Goal: Task Accomplishment & Management: Use online tool/utility

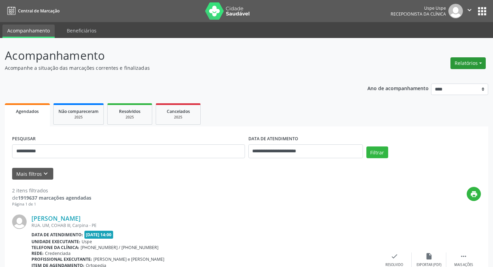
click at [480, 63] on button "Relatórios" at bounding box center [467, 63] width 35 height 12
click at [440, 80] on link "Agendamentos" at bounding box center [449, 78] width 74 height 10
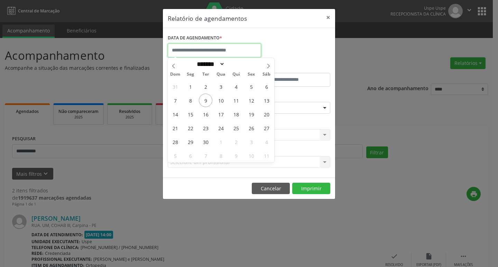
click at [190, 50] on input "text" at bounding box center [214, 51] width 93 height 14
click at [219, 116] on span "17" at bounding box center [220, 114] width 13 height 13
type input "**********"
click at [219, 116] on span "17" at bounding box center [220, 114] width 13 height 13
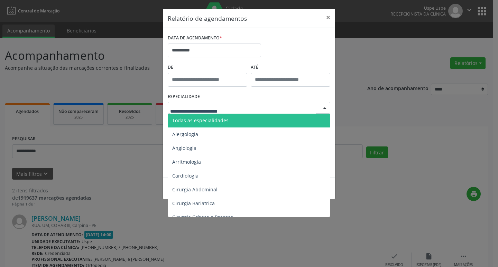
click at [195, 122] on span "Todas as especialidades" at bounding box center [200, 120] width 56 height 7
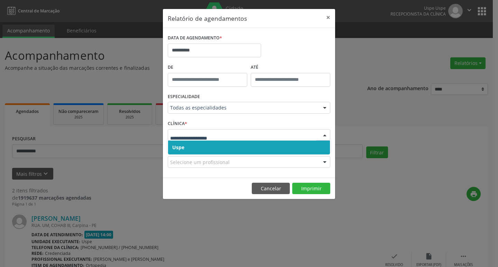
drag, startPoint x: 203, startPoint y: 148, endPoint x: 203, endPoint y: 139, distance: 8.6
click at [203, 147] on span "Uspe" at bounding box center [249, 148] width 162 height 14
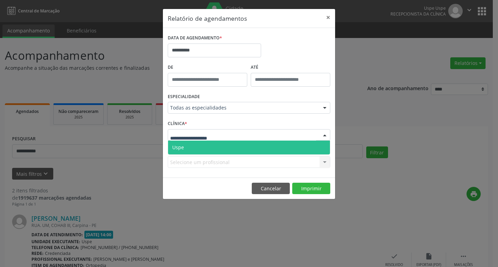
click at [203, 146] on span "Uspe" at bounding box center [249, 148] width 162 height 14
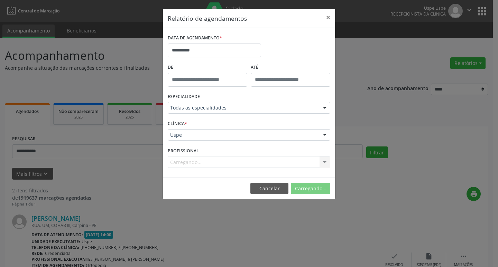
click at [193, 164] on div "Carregando... Todos os profissionais Aderaldo [PERSON_NAME] [PERSON_NAME] [PERS…" at bounding box center [249, 162] width 163 height 12
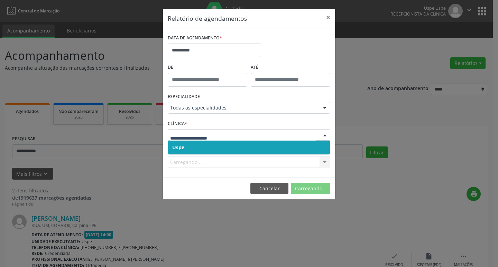
click at [192, 149] on span "Uspe" at bounding box center [249, 148] width 162 height 14
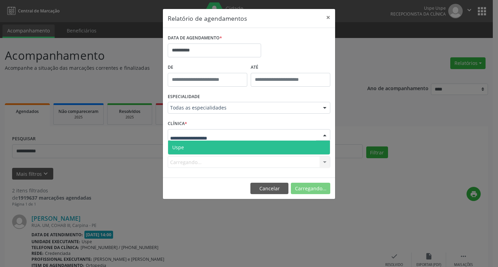
click at [194, 145] on span "Uspe" at bounding box center [249, 148] width 162 height 14
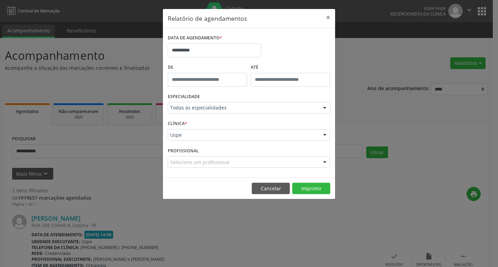
click at [198, 166] on div "Selecione um profissional" at bounding box center [249, 162] width 163 height 12
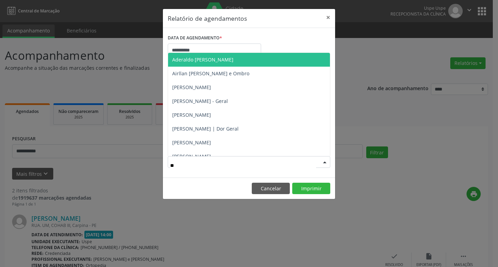
type input "***"
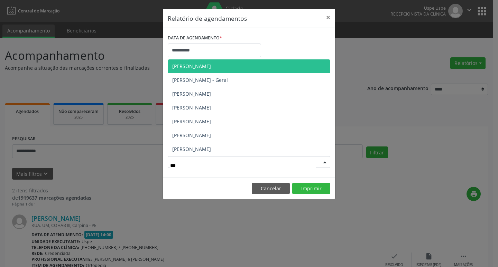
click at [211, 66] on span "[PERSON_NAME]" at bounding box center [191, 66] width 39 height 7
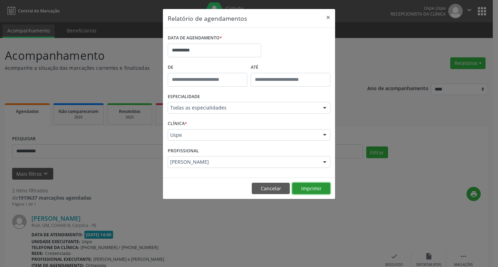
click at [298, 188] on button "Imprimir" at bounding box center [311, 189] width 38 height 12
click at [328, 18] on button "×" at bounding box center [328, 17] width 14 height 17
